Goal: Information Seeking & Learning: Learn about a topic

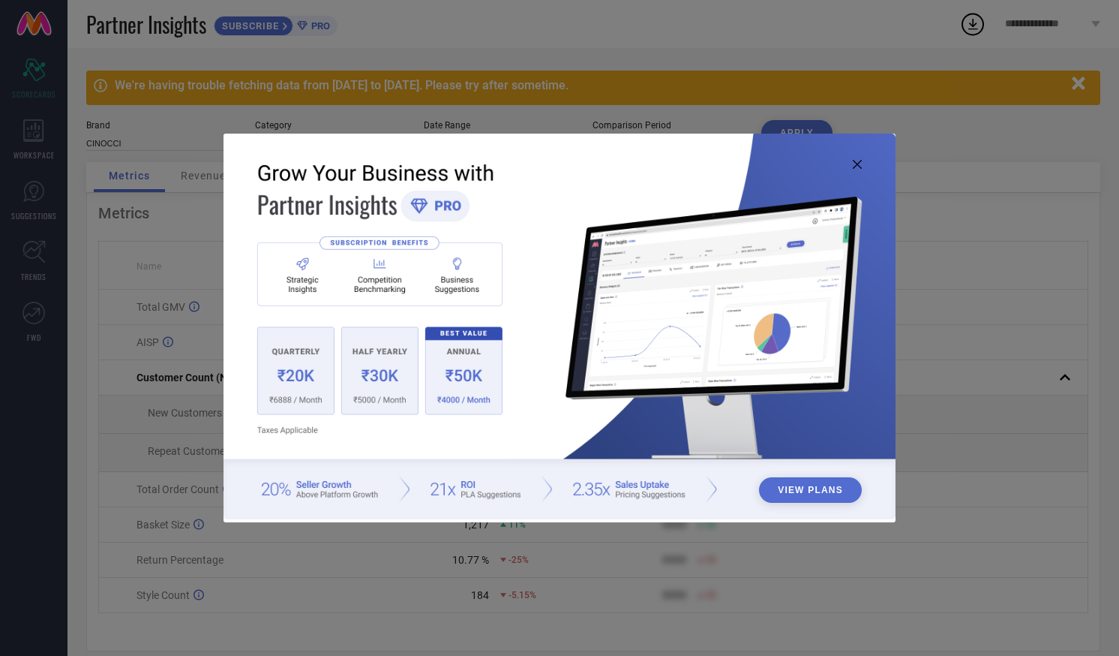
click at [856, 165] on icon at bounding box center [857, 164] width 9 height 9
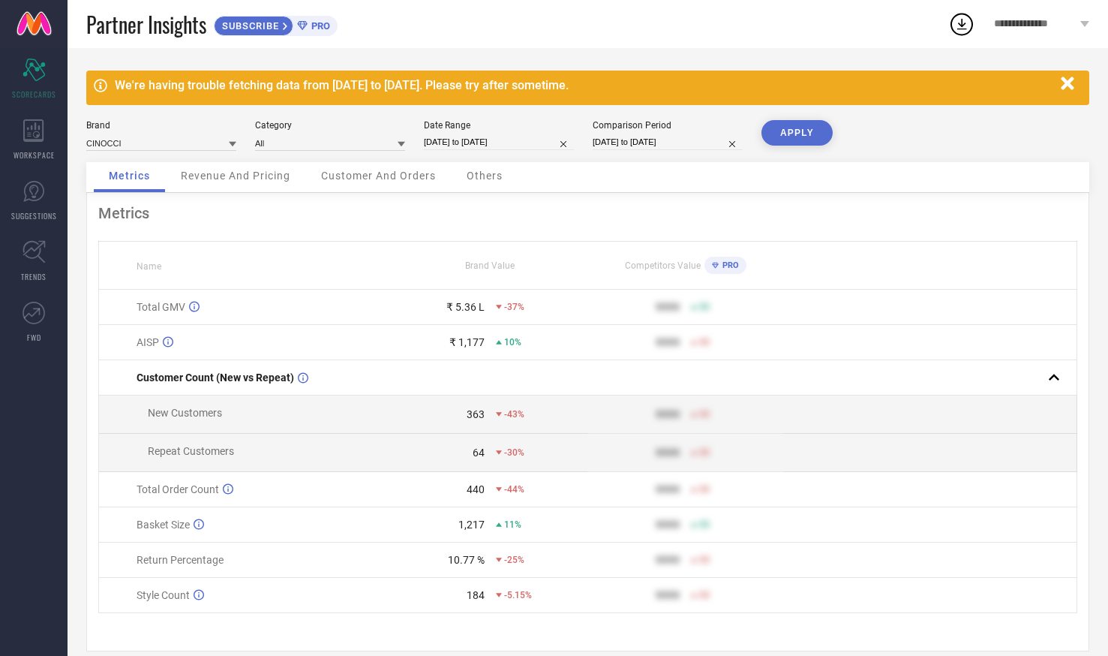
click at [1072, 80] on icon "button" at bounding box center [1067, 83] width 13 height 13
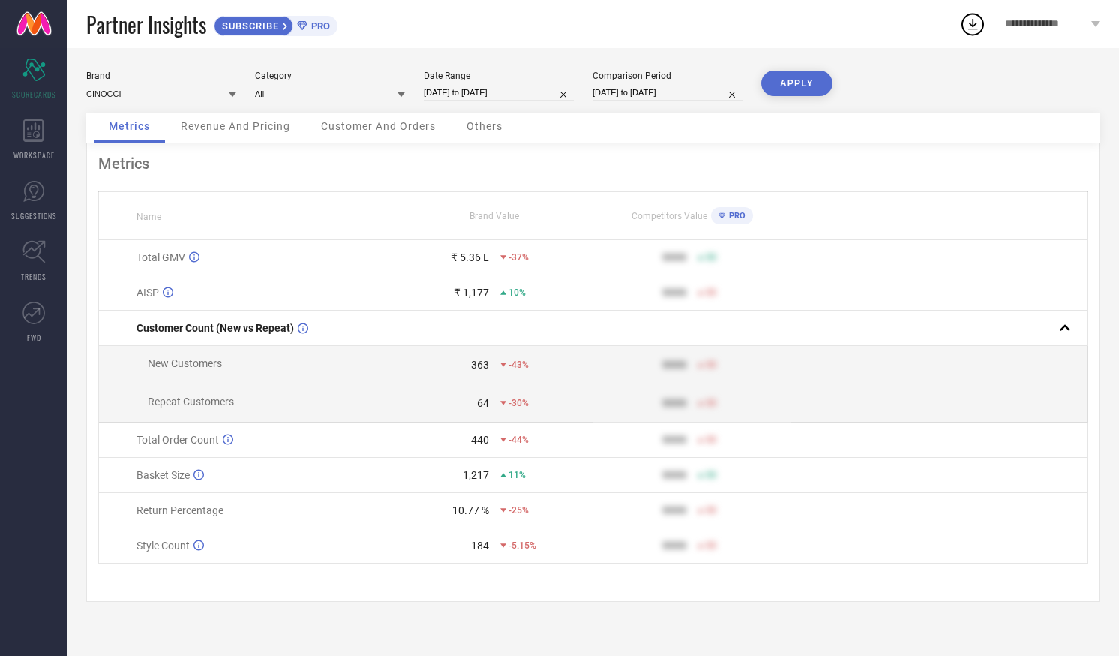
click at [592, 20] on div "Partner Insights SUBSCRIBE PRO" at bounding box center [522, 24] width 873 height 48
click at [470, 26] on div "Partner Insights SUBSCRIBE PRO" at bounding box center [522, 24] width 873 height 48
click at [469, 27] on div "Partner Insights SUBSCRIBE PRO" at bounding box center [522, 24] width 873 height 48
click at [912, 23] on div "Partner Insights SUBSCRIBE PRO" at bounding box center [522, 24] width 873 height 48
